Goal: Find specific page/section: Find specific page/section

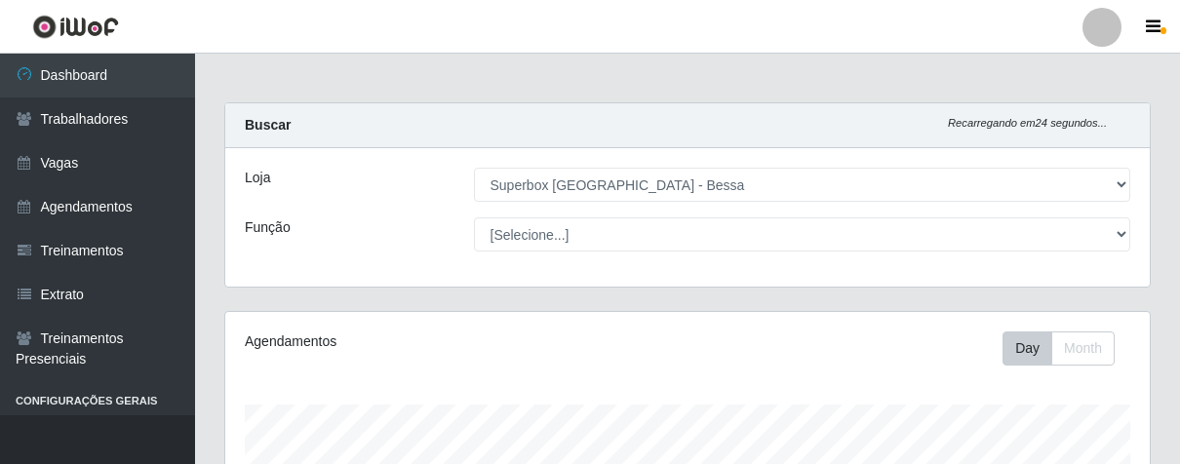
select select "206"
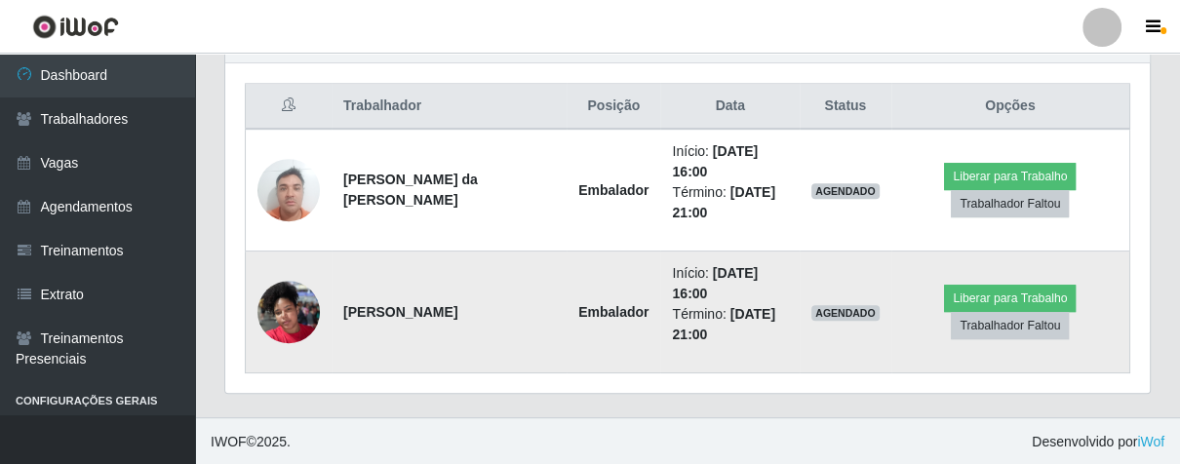
scroll to position [404, 924]
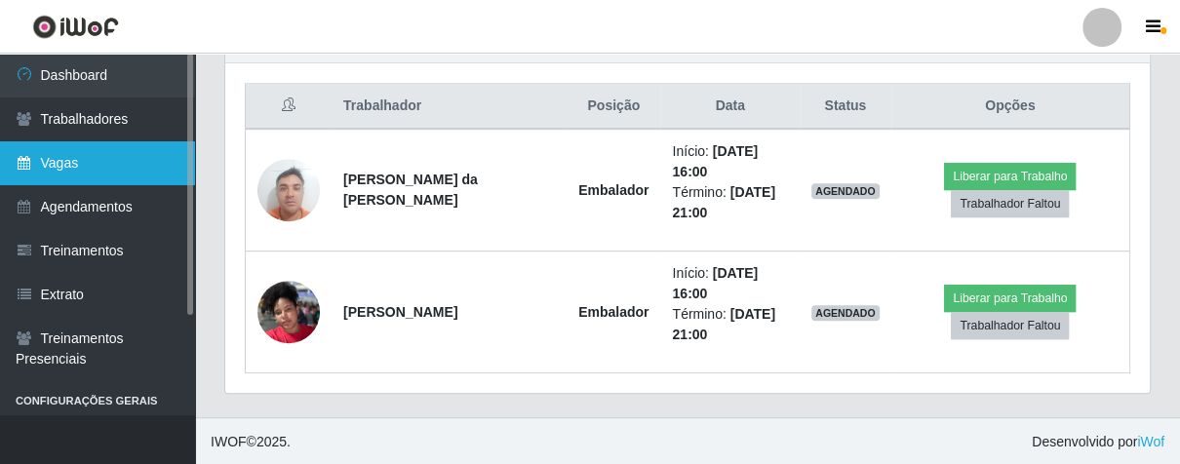
click at [166, 158] on link "Vagas" at bounding box center [97, 163] width 195 height 44
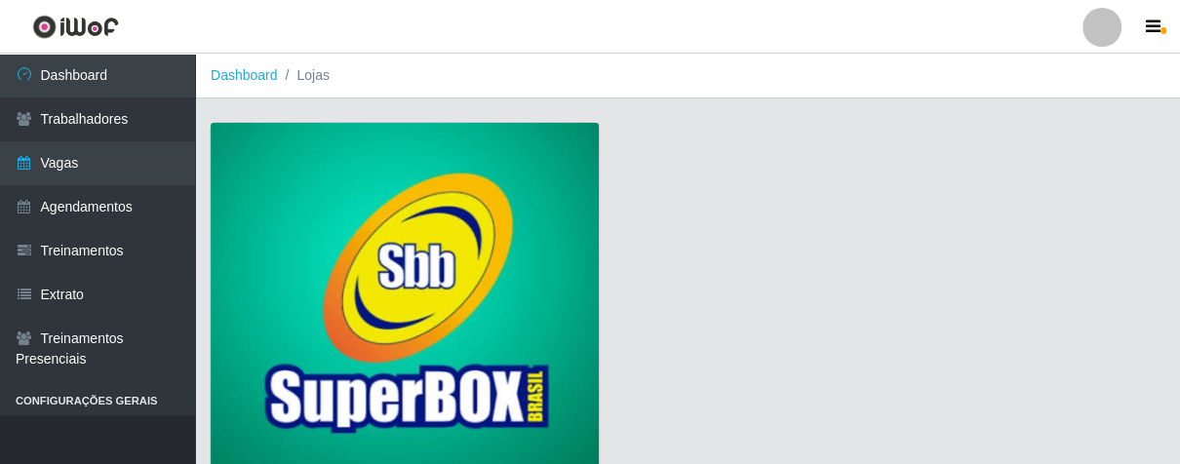
scroll to position [148, 0]
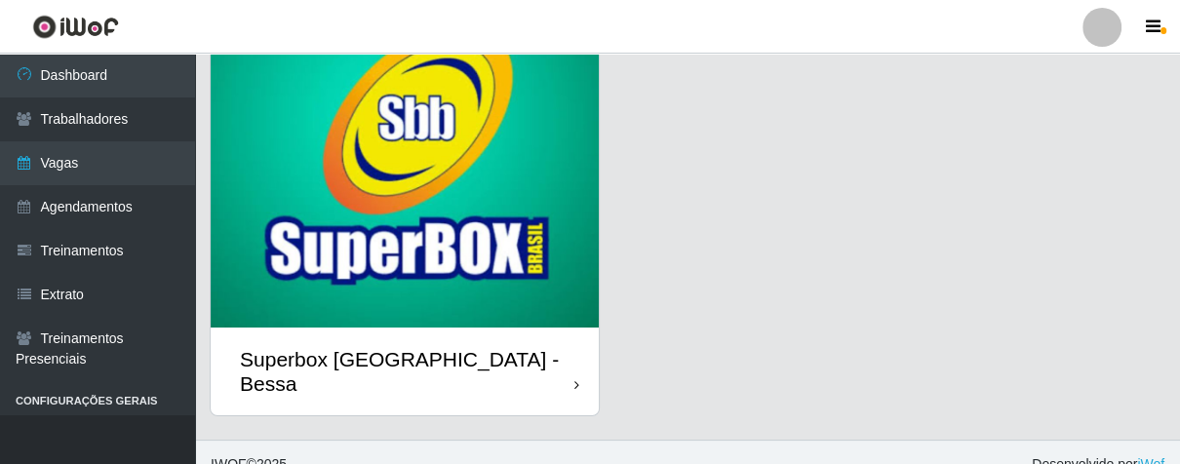
click at [561, 345] on div "Superbox [GEOGRAPHIC_DATA] - Bessa" at bounding box center [405, 372] width 388 height 88
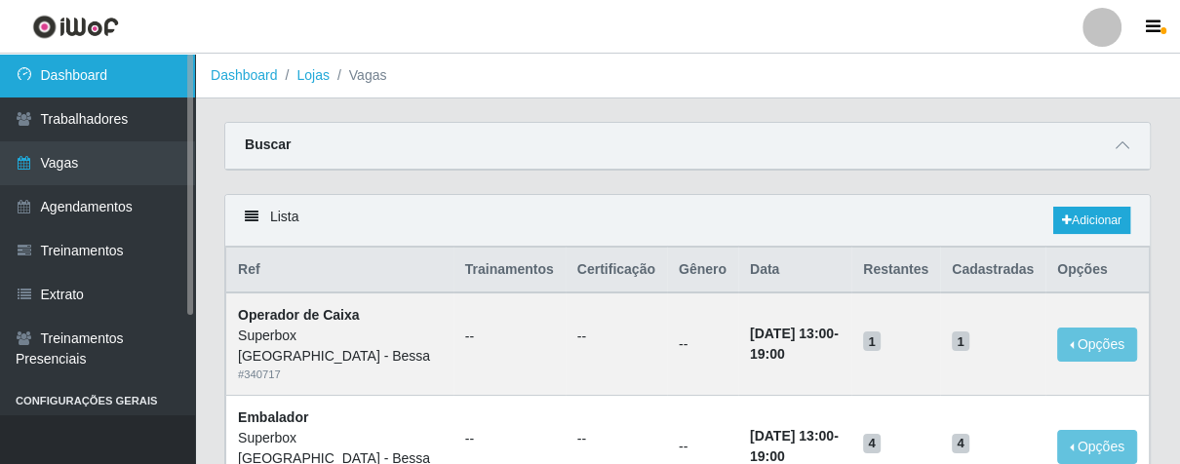
click at [109, 68] on link "Dashboard" at bounding box center [97, 76] width 195 height 44
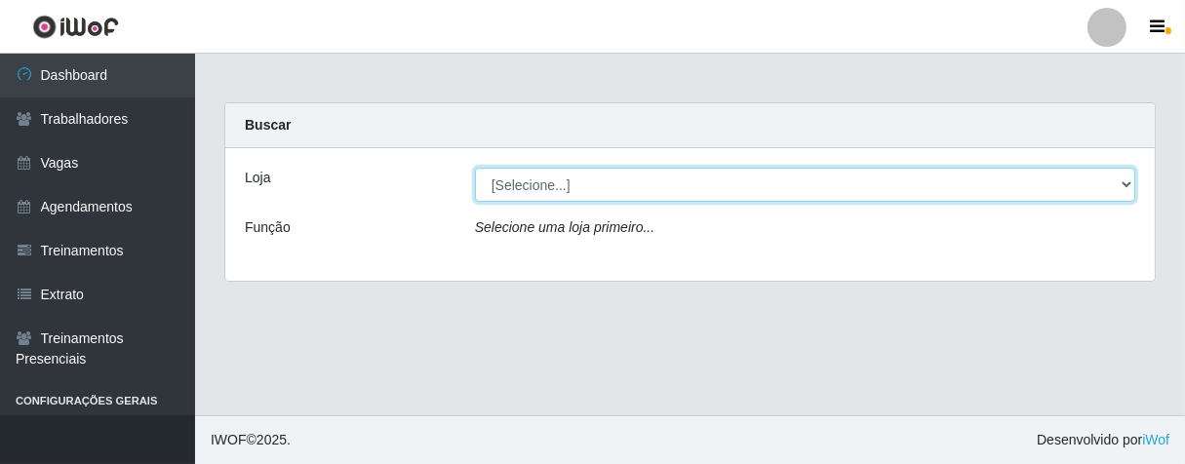
click at [654, 192] on select "[Selecione...] Superbox [GEOGRAPHIC_DATA] - Bessa" at bounding box center [805, 185] width 660 height 34
select select "206"
click at [475, 168] on select "[Selecione...] Superbox [GEOGRAPHIC_DATA] - Bessa" at bounding box center [805, 185] width 660 height 34
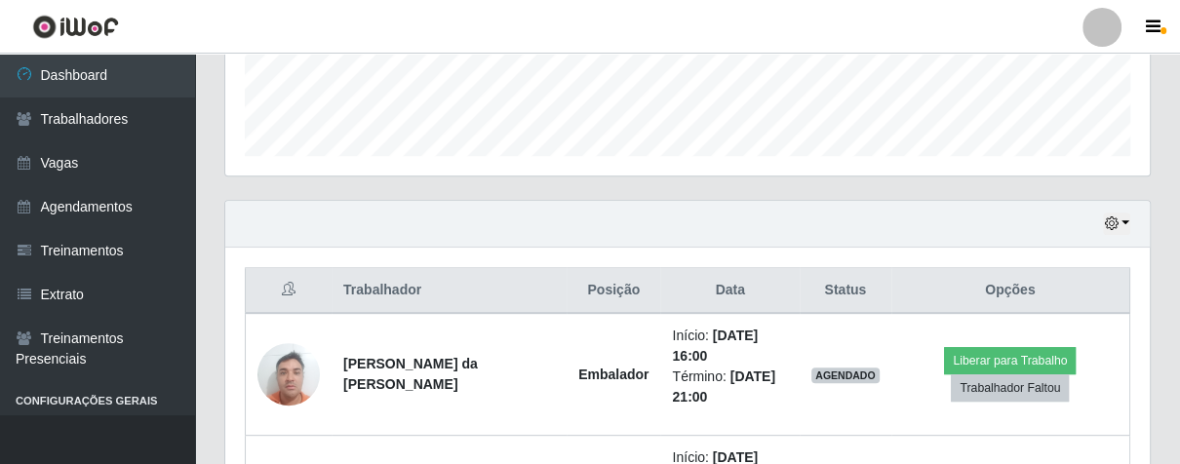
scroll to position [726, 0]
